Goal: Find specific page/section: Find specific page/section

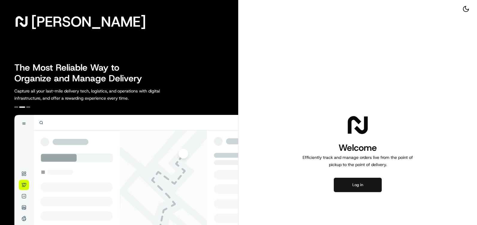
click at [358, 184] on button "Log in" at bounding box center [358, 185] width 48 height 14
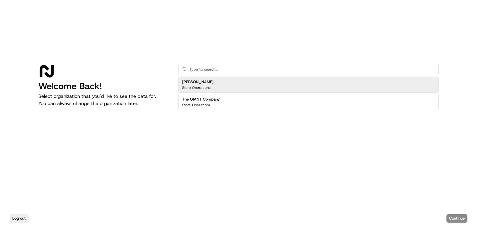
click at [230, 86] on div "Martin's Store Operations" at bounding box center [308, 85] width 261 height 16
click at [233, 71] on input "text" at bounding box center [312, 69] width 246 height 12
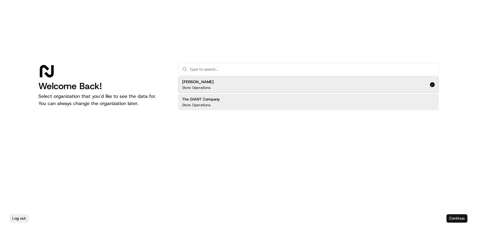
click at [453, 216] on button "Continue" at bounding box center [457, 219] width 21 height 8
